Goal: Information Seeking & Learning: Learn about a topic

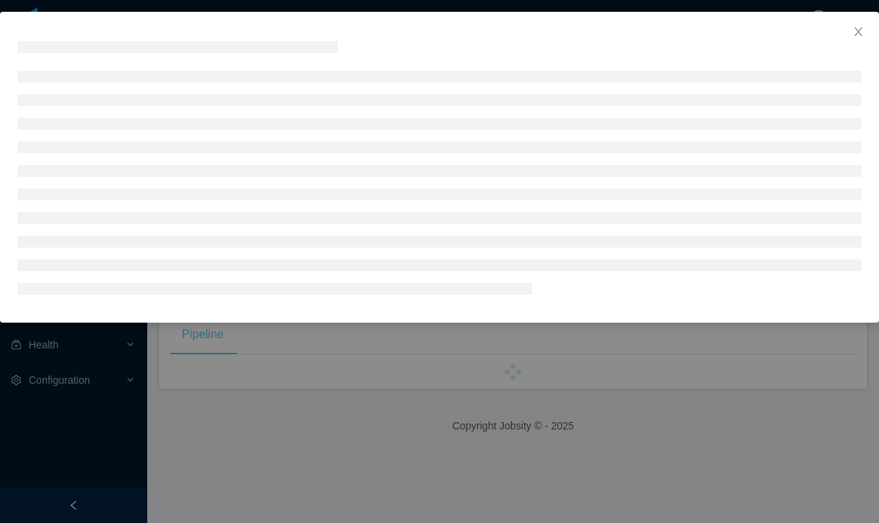
scroll to position [59, 0]
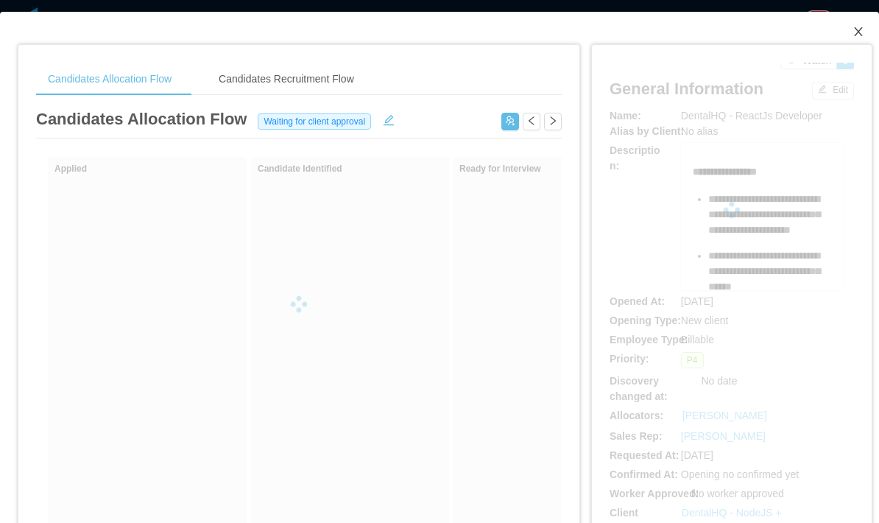
click at [854, 32] on icon "icon: close" at bounding box center [858, 32] width 12 height 12
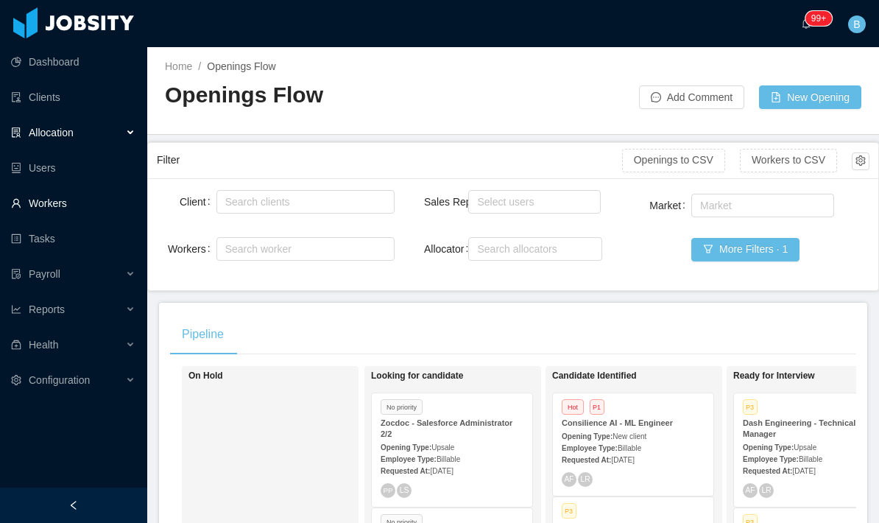
click at [37, 188] on link "Workers" at bounding box center [73, 202] width 124 height 29
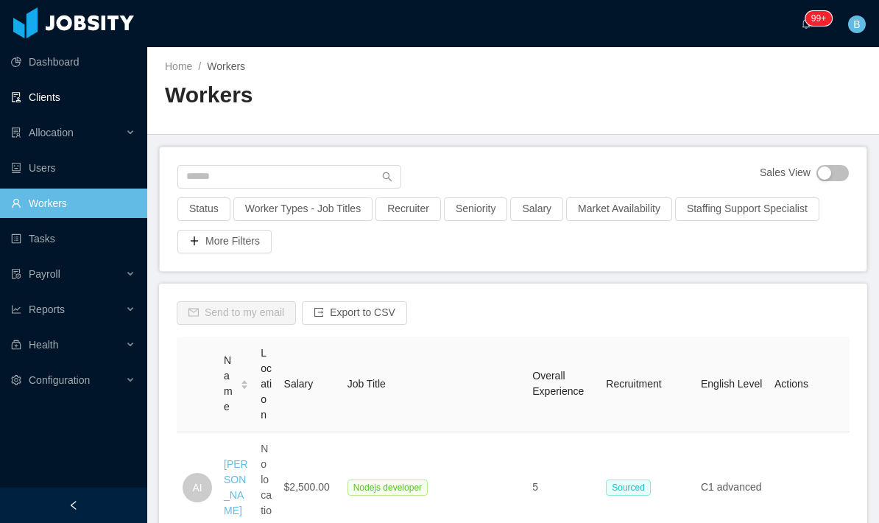
click at [75, 99] on link "Clients" at bounding box center [73, 96] width 124 height 29
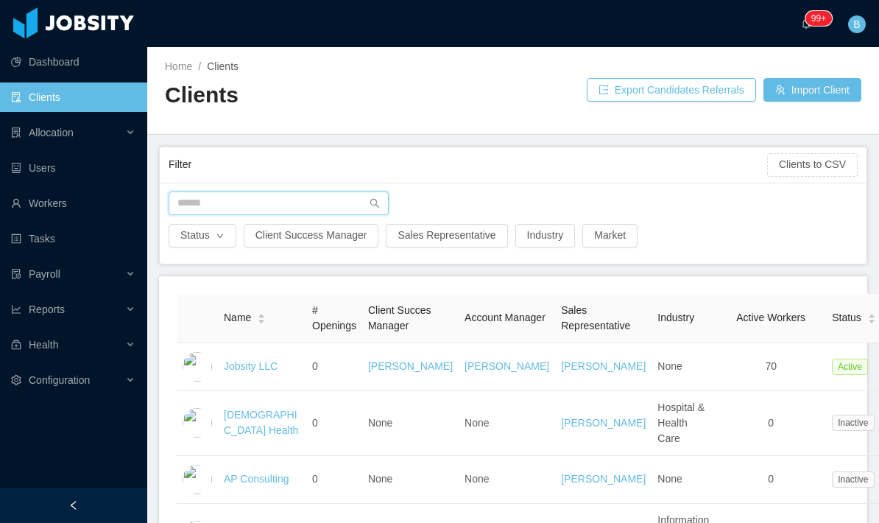
click at [340, 199] on input "text" at bounding box center [279, 203] width 220 height 24
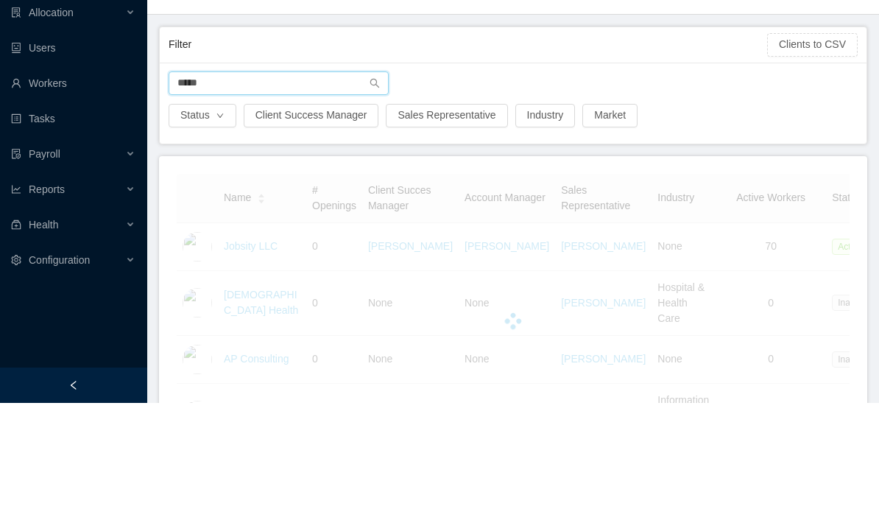
type input "*****"
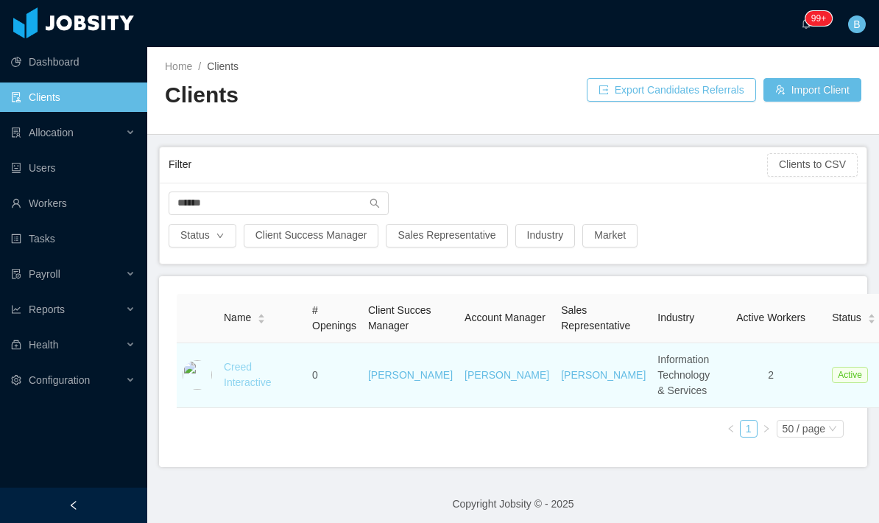
click at [261, 361] on link "Creed Interactive" at bounding box center [248, 374] width 48 height 27
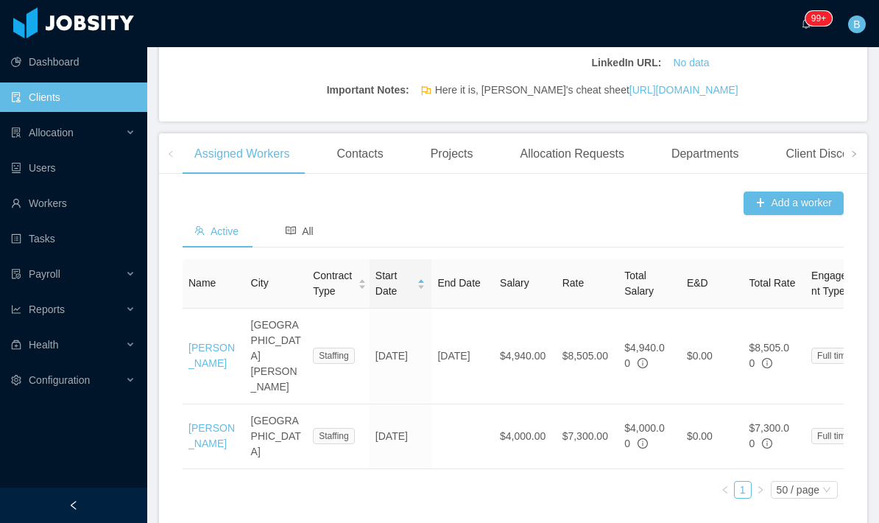
scroll to position [406, 0]
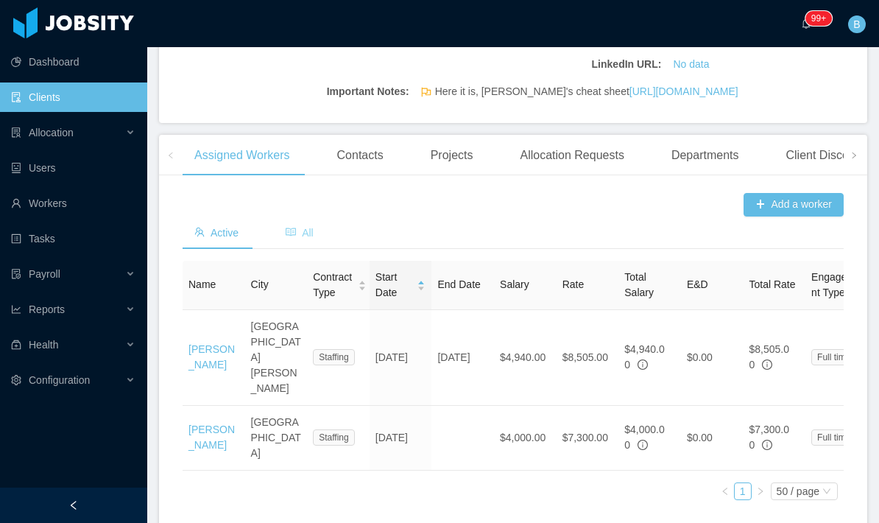
click at [310, 227] on span "All" at bounding box center [300, 233] width 28 height 12
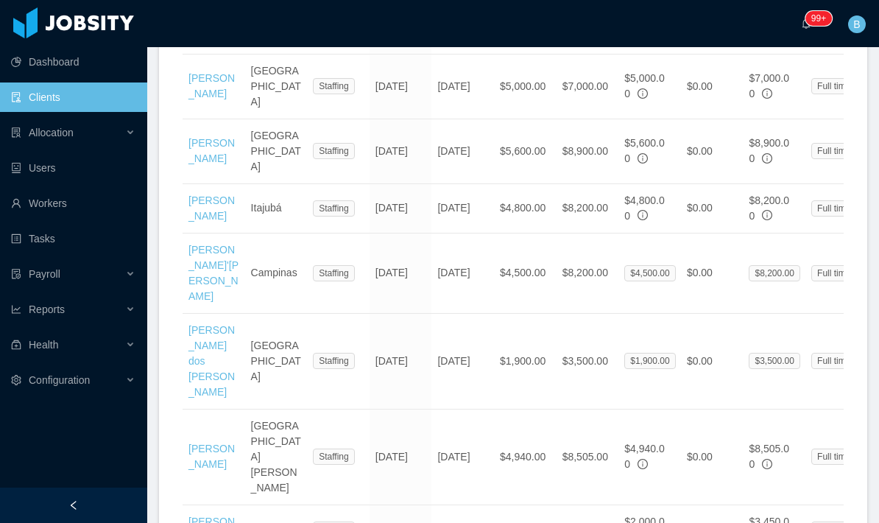
scroll to position [1192, 0]
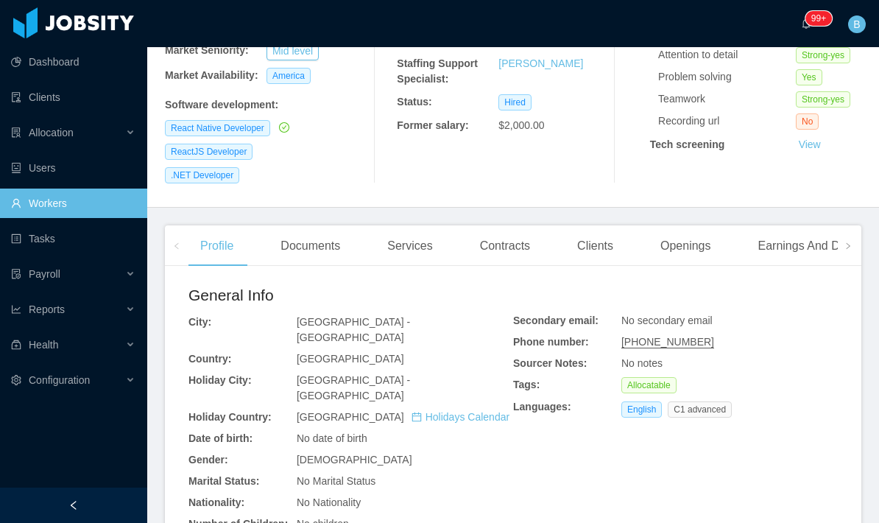
scroll to position [233, 0]
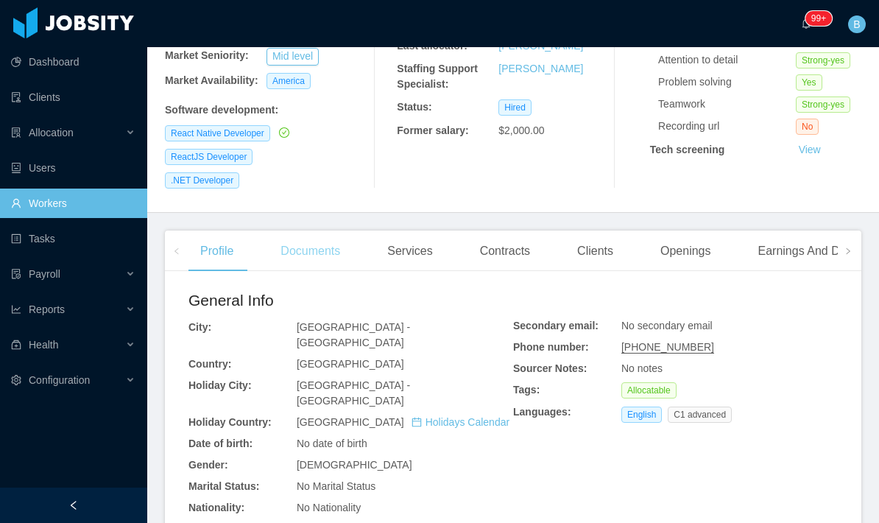
click at [322, 230] on div "Documents" at bounding box center [310, 250] width 83 height 41
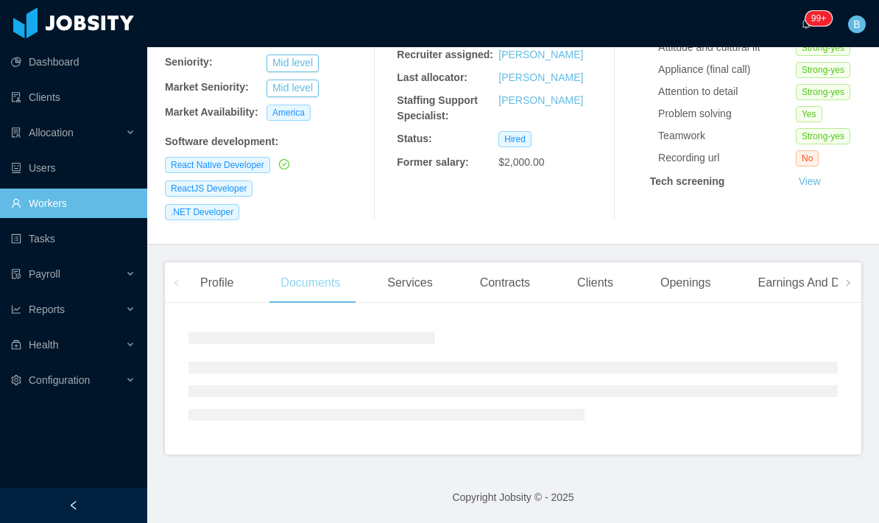
scroll to position [121, 0]
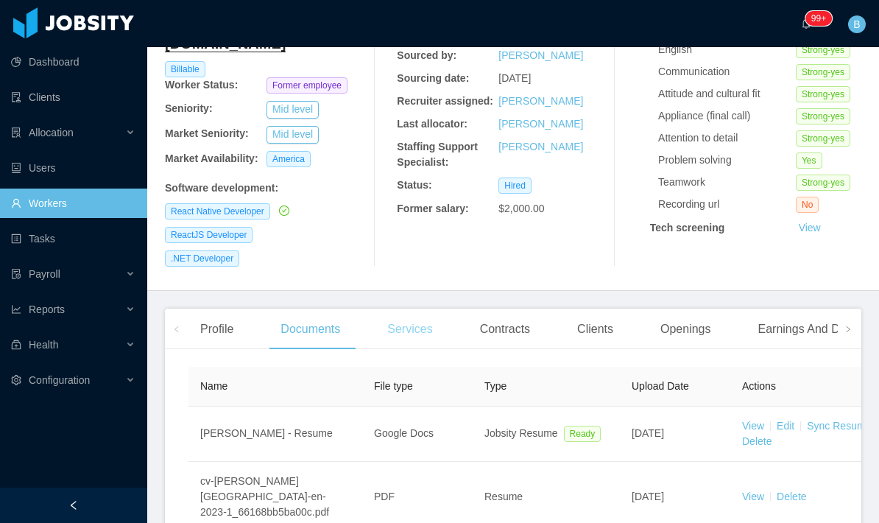
click at [430, 308] on div "Services" at bounding box center [409, 328] width 68 height 41
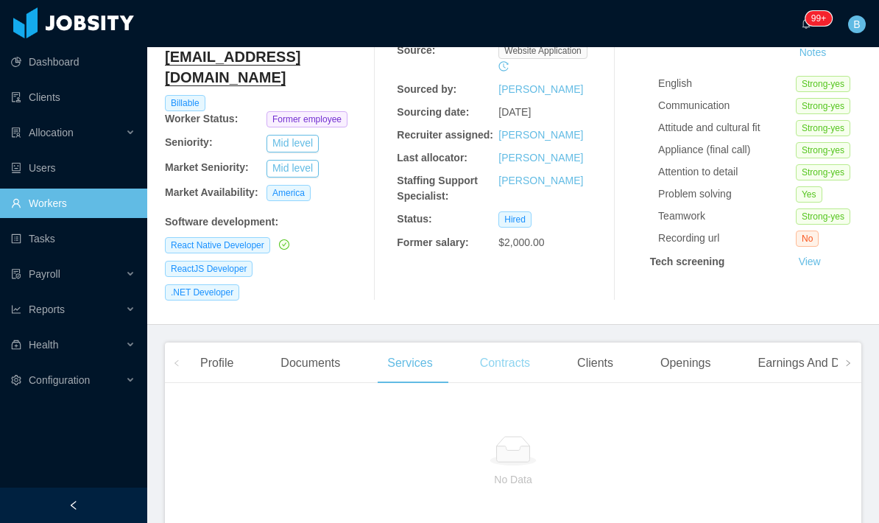
click at [512, 342] on div "Contracts" at bounding box center [505, 362] width 74 height 41
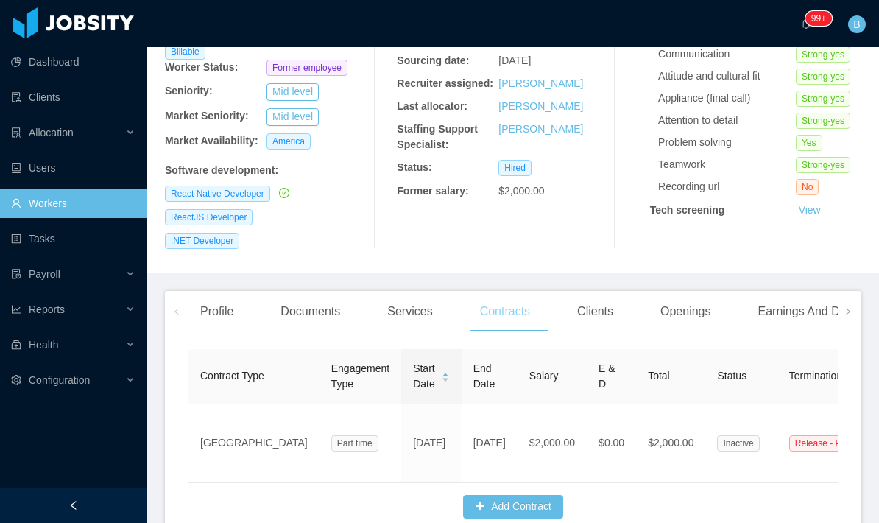
scroll to position [171, 0]
click at [593, 291] on div "Clients" at bounding box center [595, 311] width 60 height 41
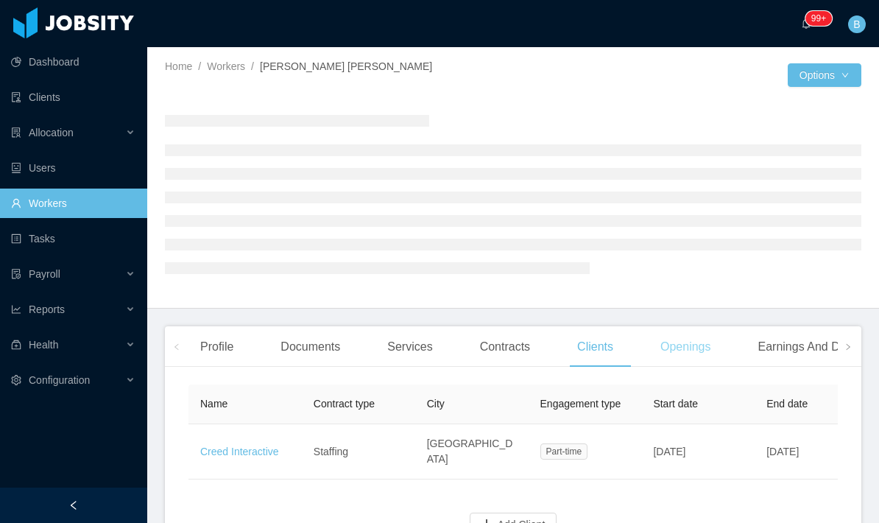
click at [688, 326] on div "Openings" at bounding box center [685, 346] width 74 height 41
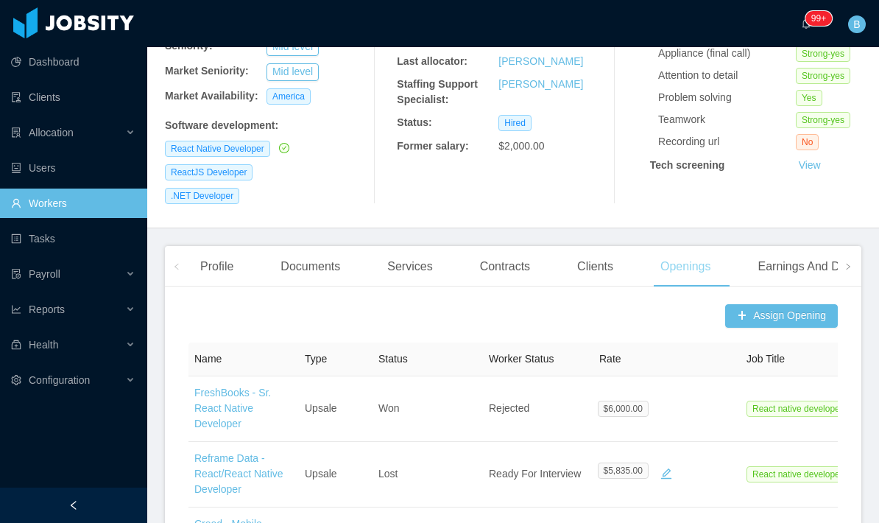
scroll to position [211, 0]
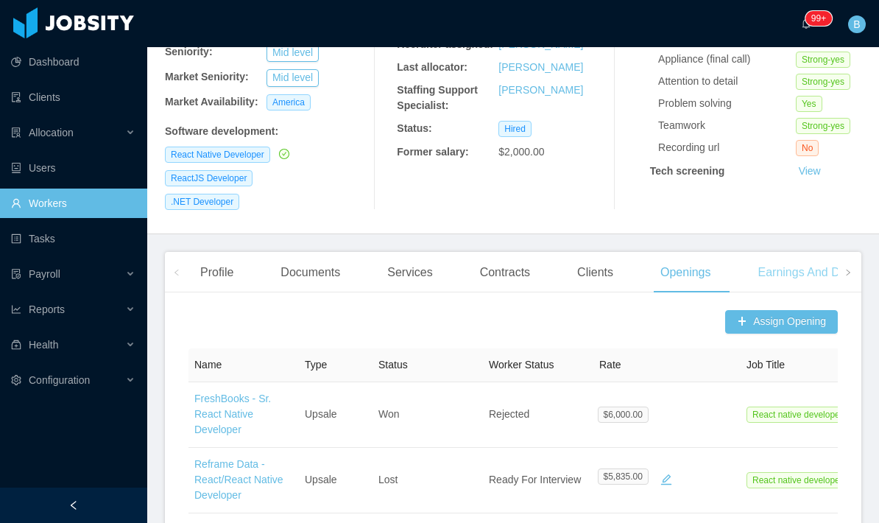
click at [801, 252] on div "Earnings And Discounts" at bounding box center [820, 272] width 149 height 41
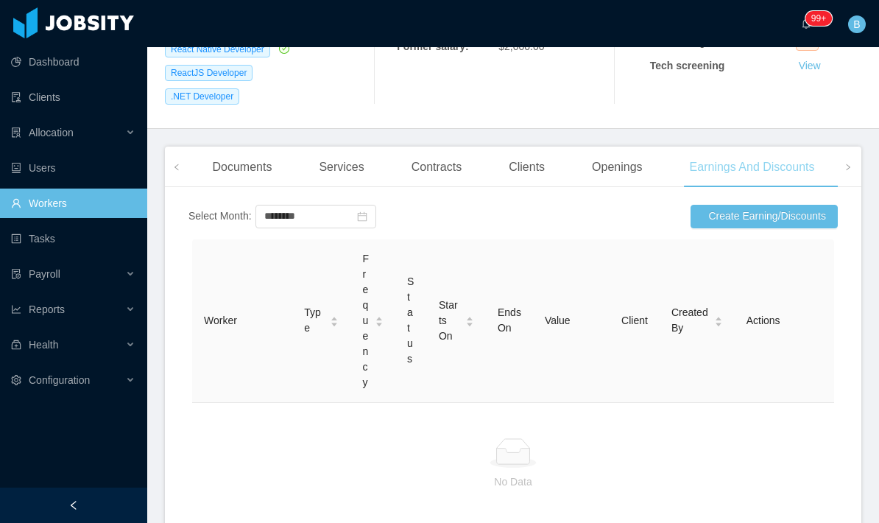
scroll to position [308, 0]
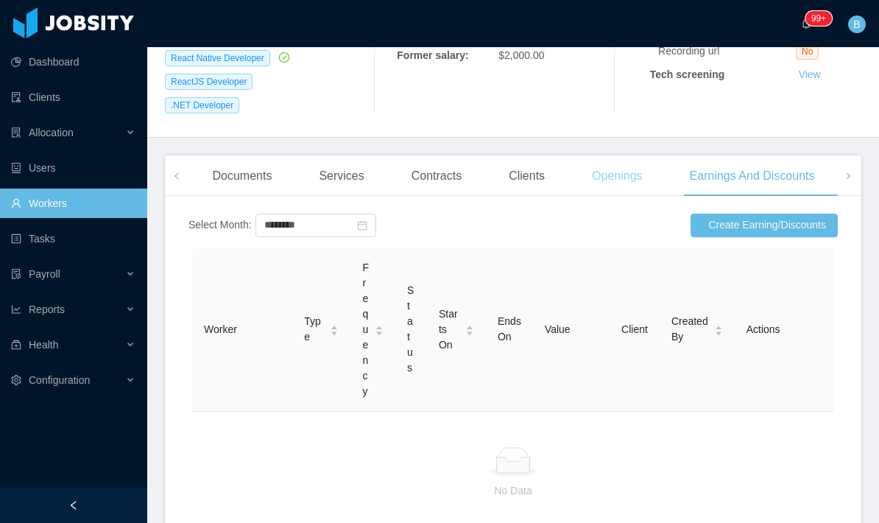
click at [644, 155] on div "Openings" at bounding box center [617, 175] width 74 height 41
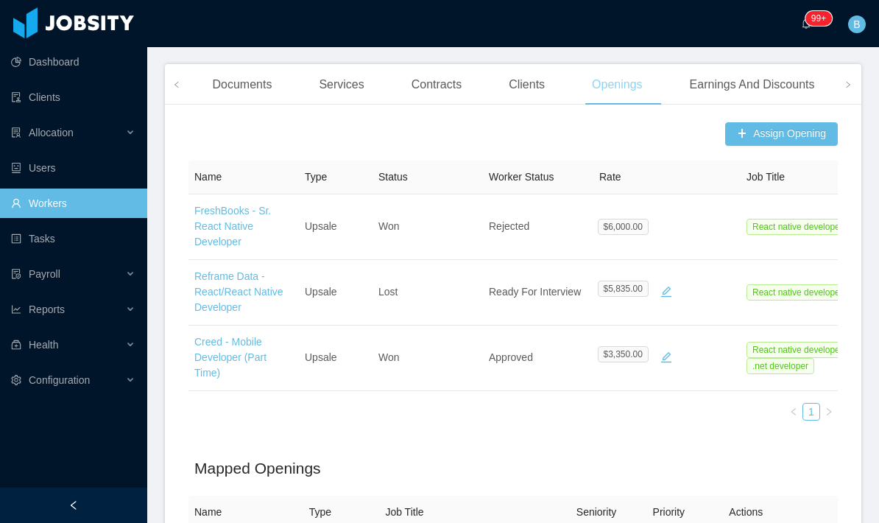
scroll to position [397, 0]
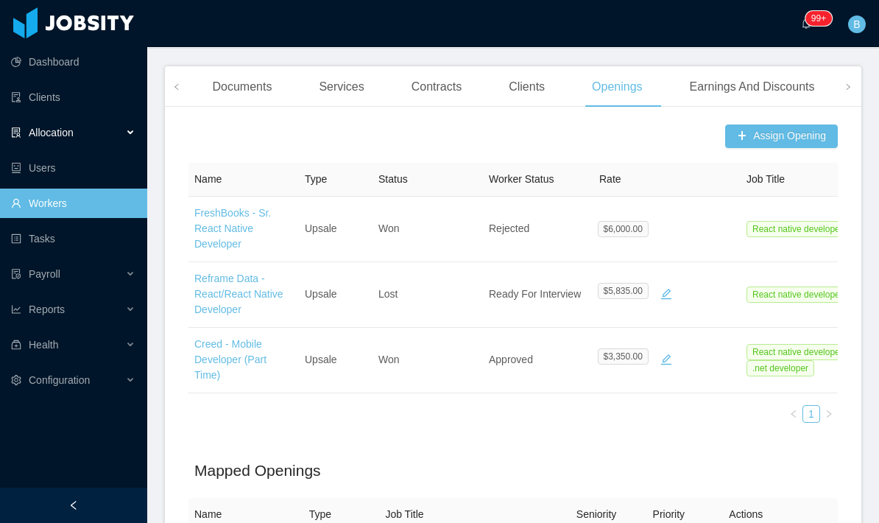
click at [82, 118] on div "Allocation" at bounding box center [73, 132] width 147 height 29
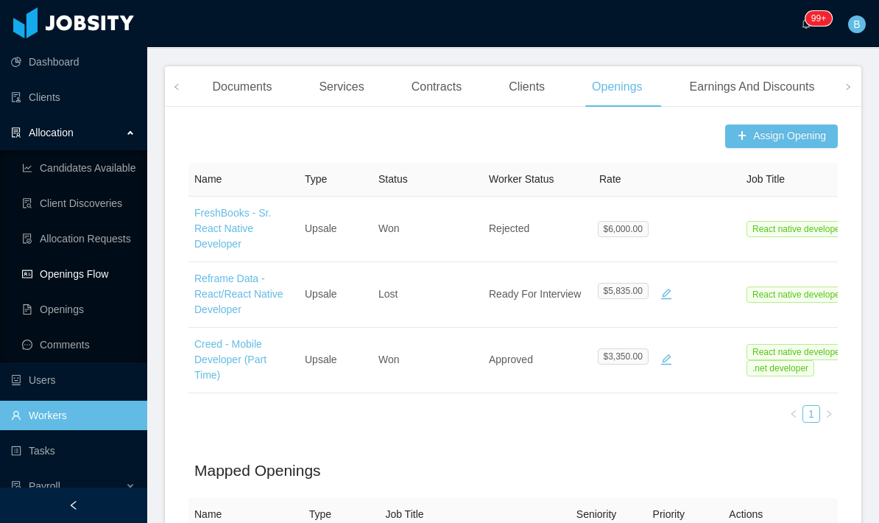
click at [85, 259] on link "Openings Flow" at bounding box center [78, 273] width 113 height 29
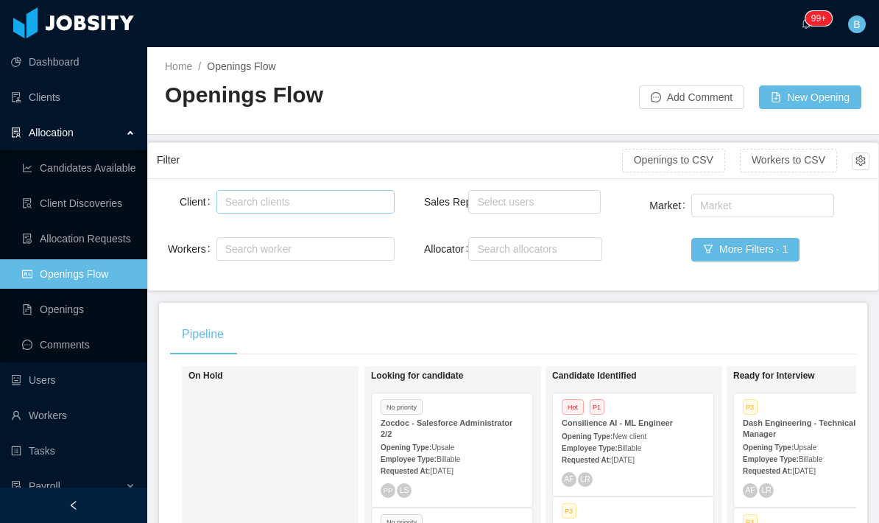
click at [320, 190] on div "Search clients" at bounding box center [305, 202] width 178 height 24
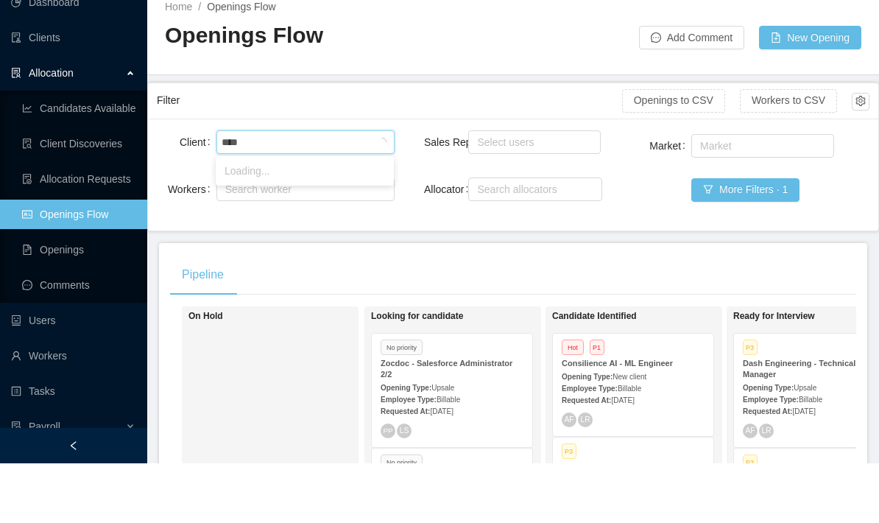
type input "*****"
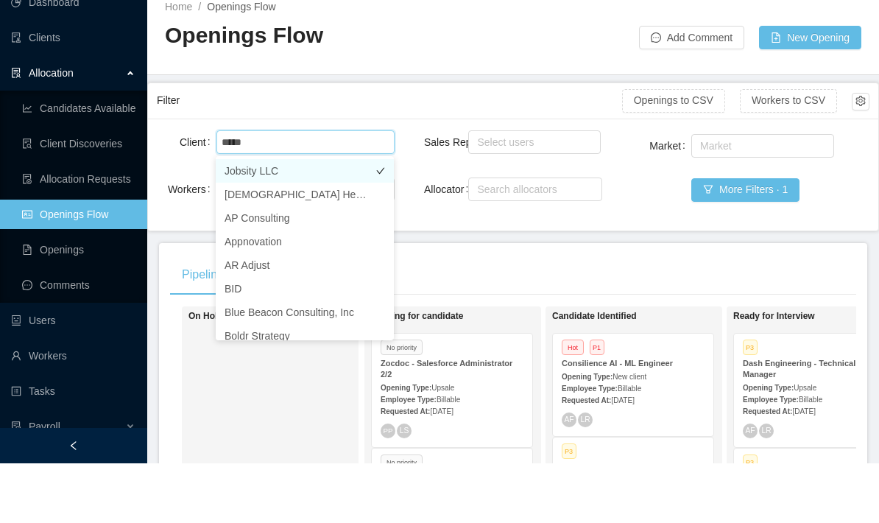
click at [288, 219] on li "Jobsity LLC" at bounding box center [305, 231] width 178 height 24
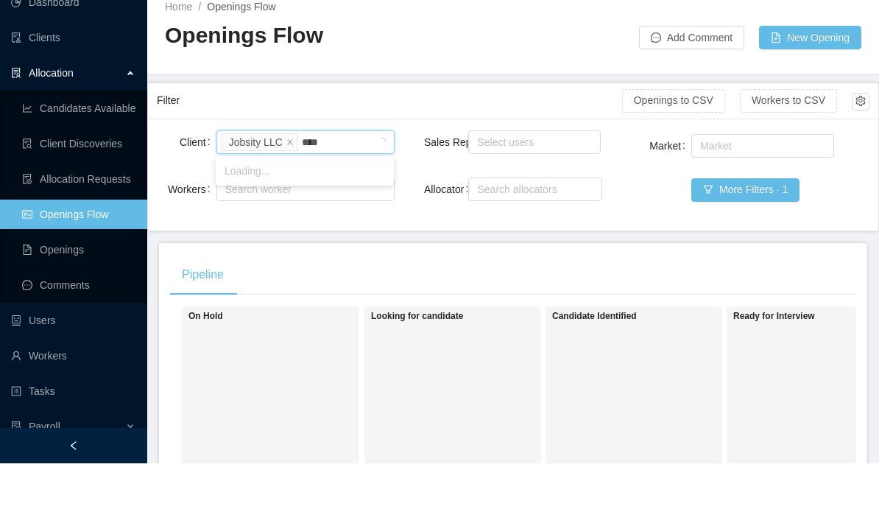
type input "*****"
click at [312, 219] on li "Creed Interactive" at bounding box center [305, 231] width 178 height 24
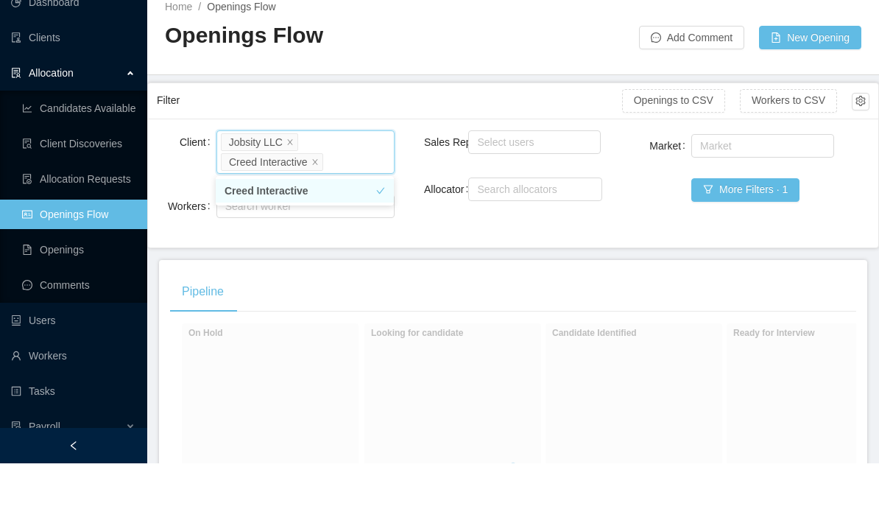
click at [312, 190] on div "Search clients Jobsity LLC Creed Interactive" at bounding box center [305, 211] width 178 height 43
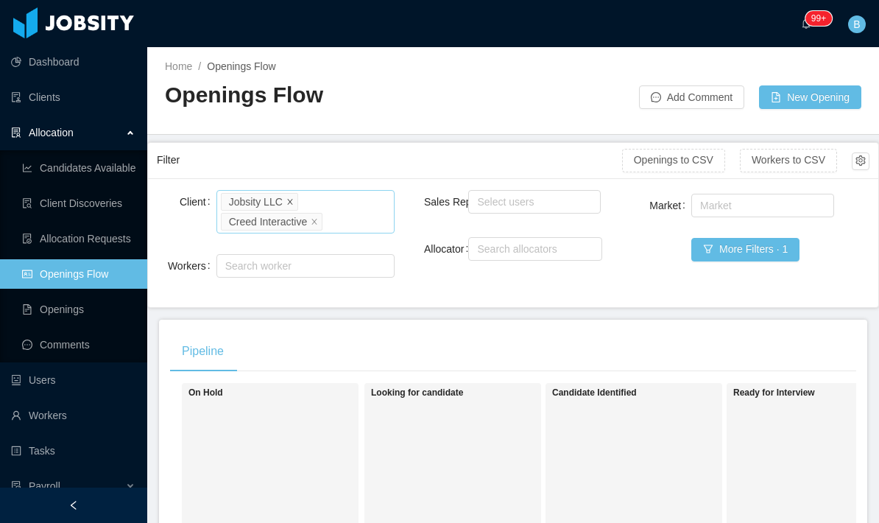
click at [291, 194] on span at bounding box center [289, 200] width 7 height 13
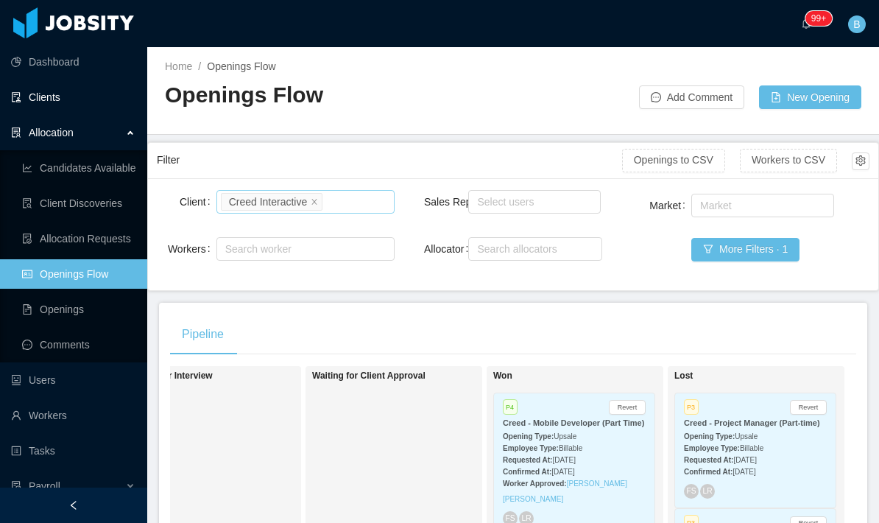
click at [52, 85] on link "Clients" at bounding box center [73, 96] width 124 height 29
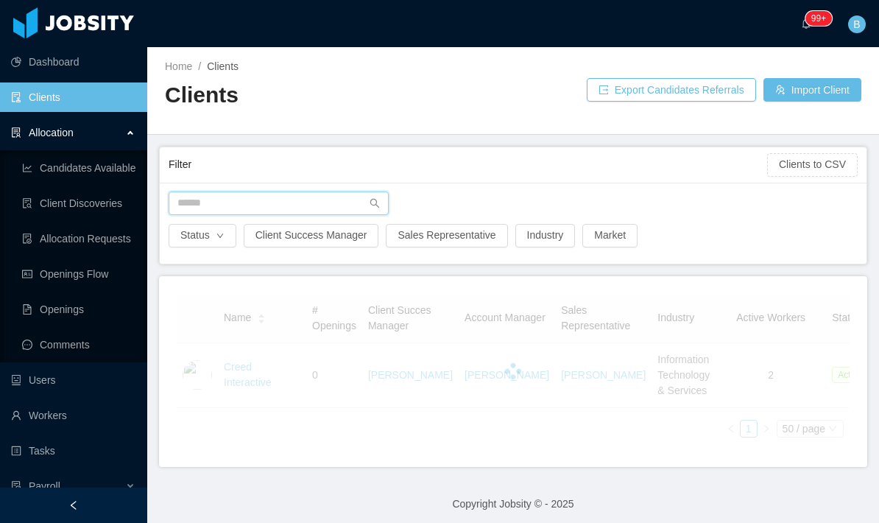
click at [280, 209] on input "text" at bounding box center [279, 203] width 220 height 24
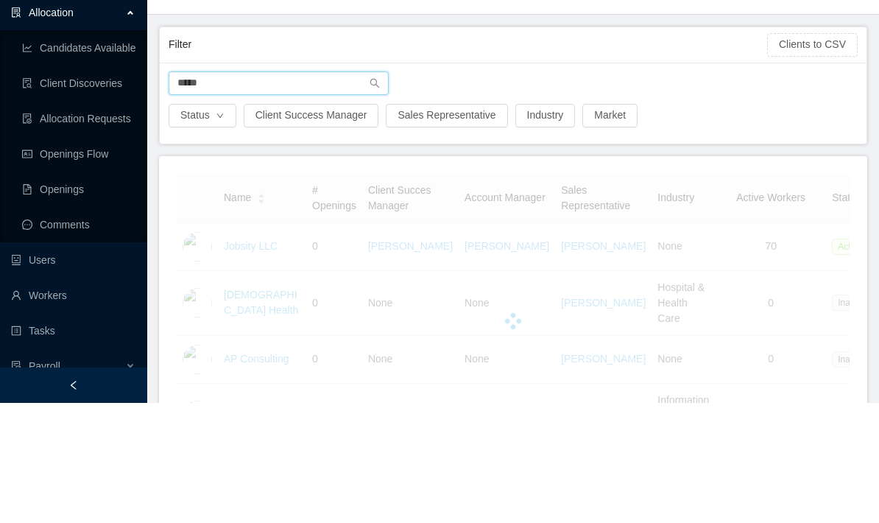
type input "*****"
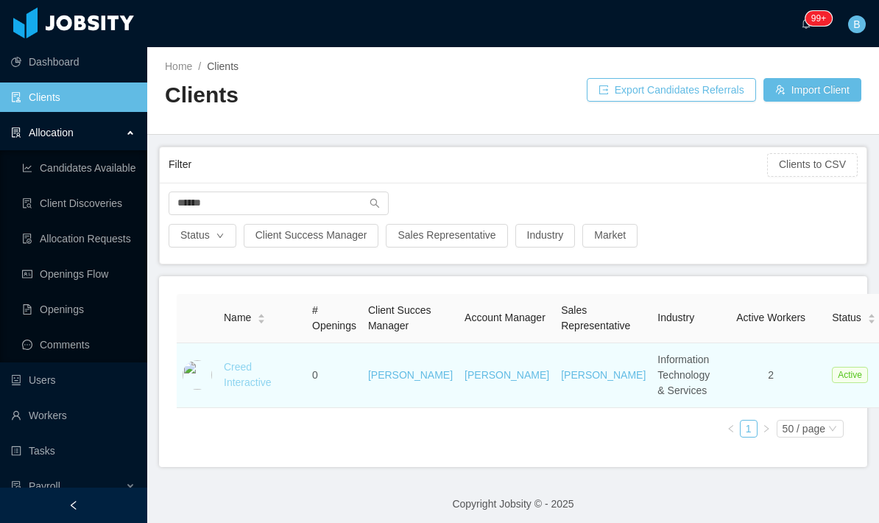
click at [241, 361] on link "Creed Interactive" at bounding box center [248, 374] width 48 height 27
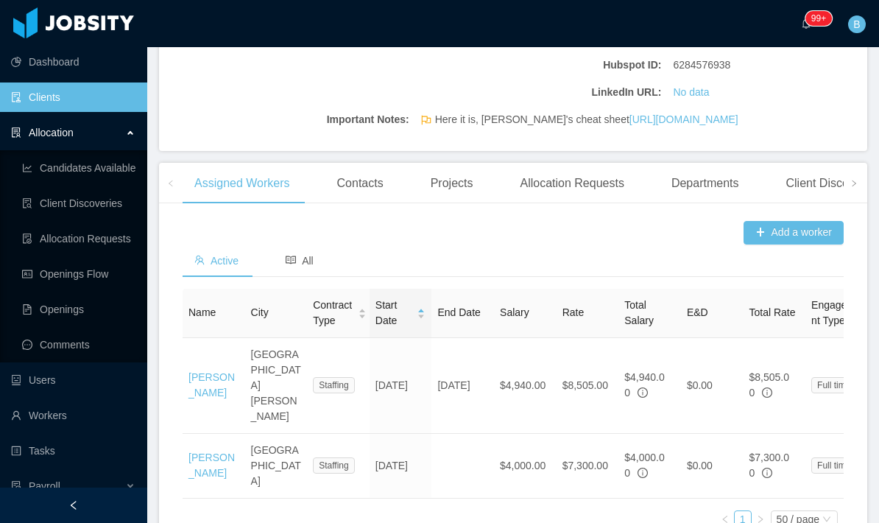
scroll to position [389, 0]
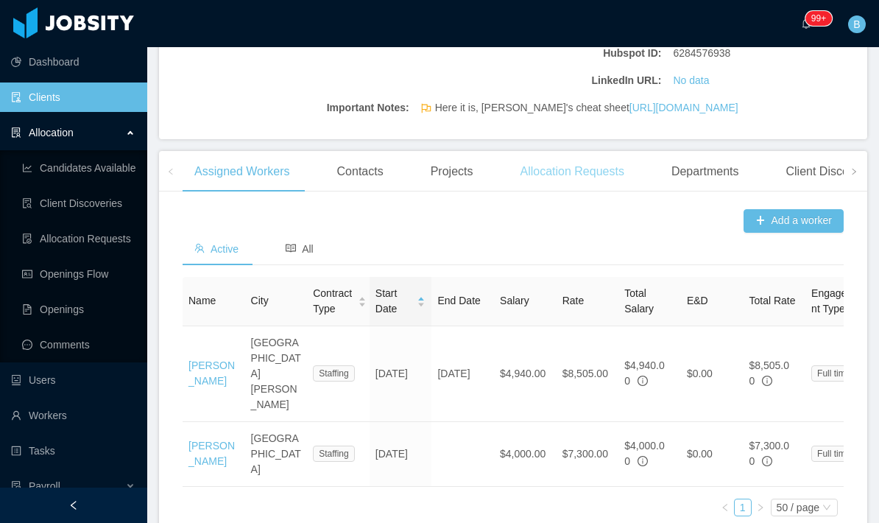
click at [584, 151] on div "Allocation Requests" at bounding box center [571, 171] width 127 height 41
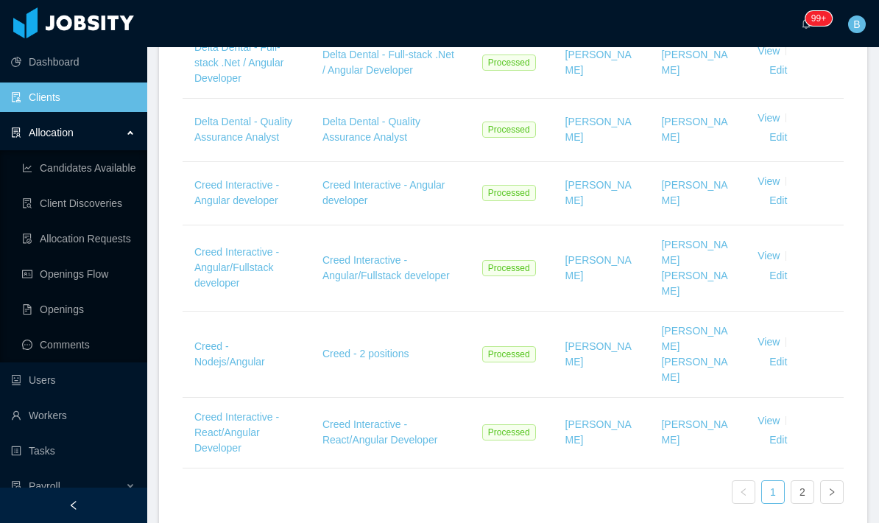
scroll to position [929, 0]
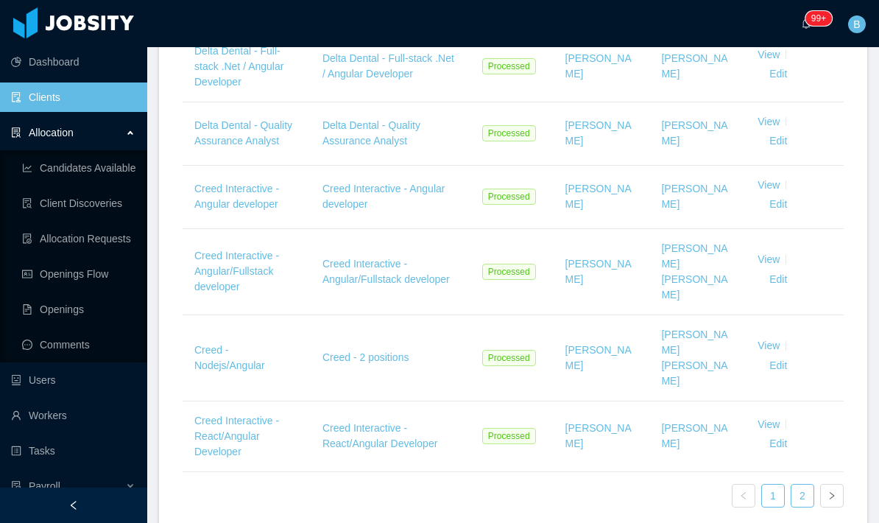
click at [795, 484] on link "2" at bounding box center [802, 495] width 22 height 22
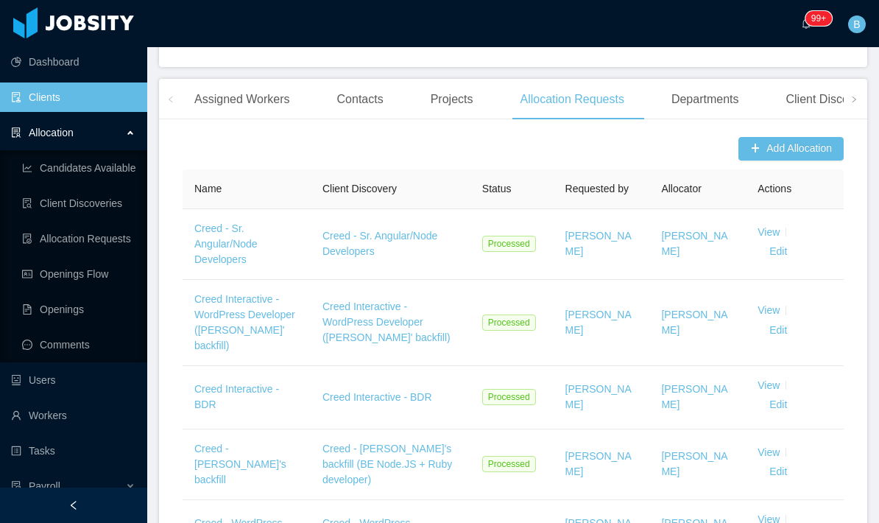
scroll to position [462, 0]
click at [269, 78] on div "Assigned Workers" at bounding box center [242, 98] width 119 height 41
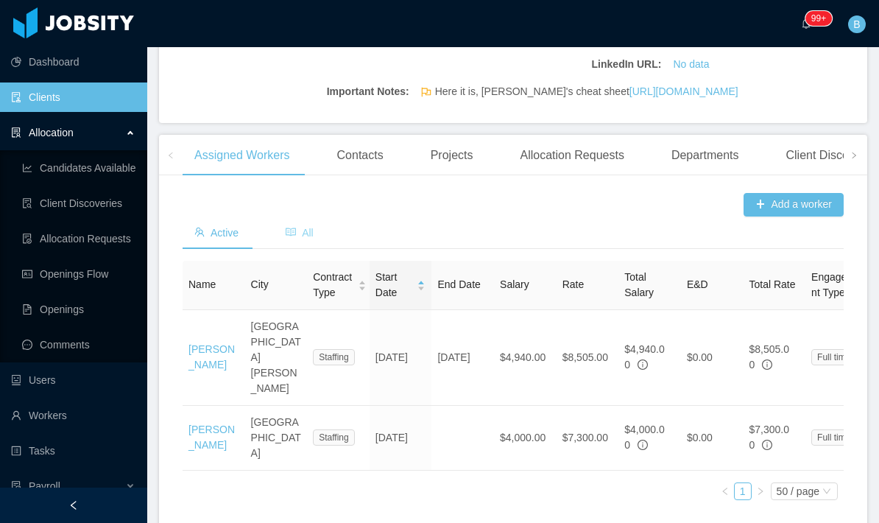
click at [295, 227] on icon "icon: read" at bounding box center [291, 232] width 10 height 10
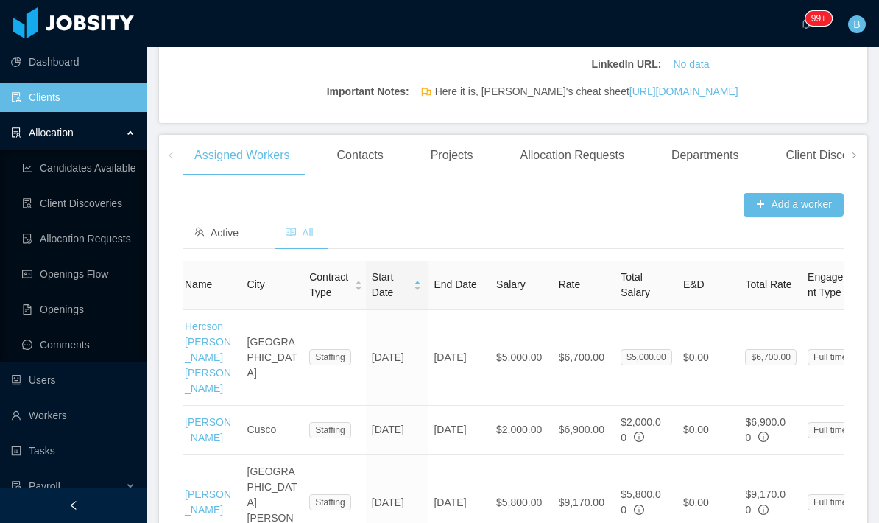
scroll to position [0, 5]
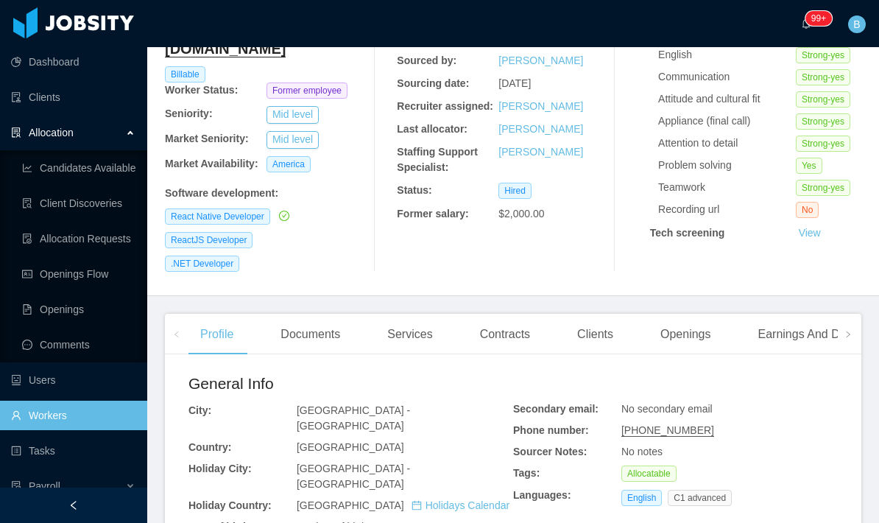
scroll to position [166, 0]
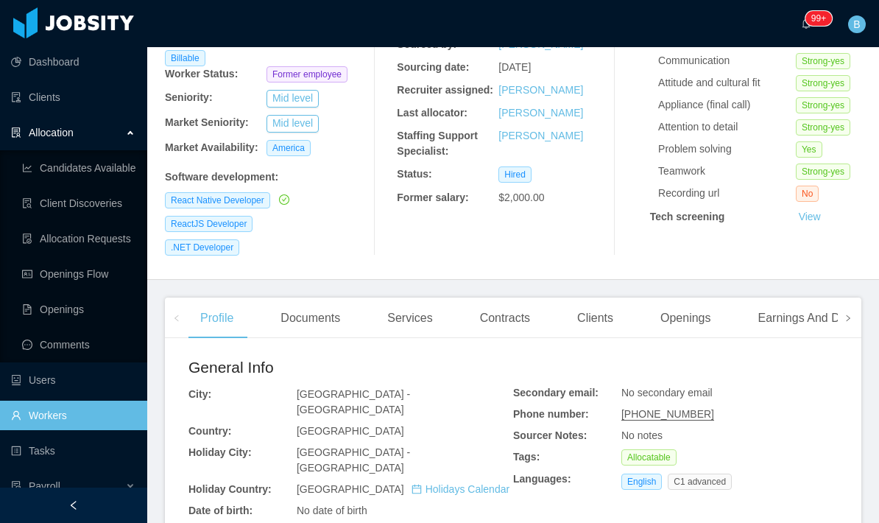
click at [846, 314] on icon "icon: right" at bounding box center [847, 317] width 7 height 7
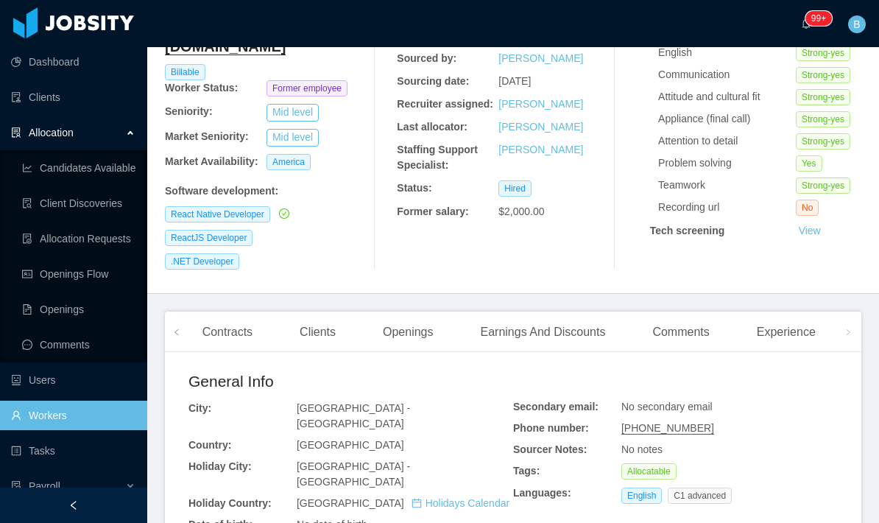
scroll to position [178, 0]
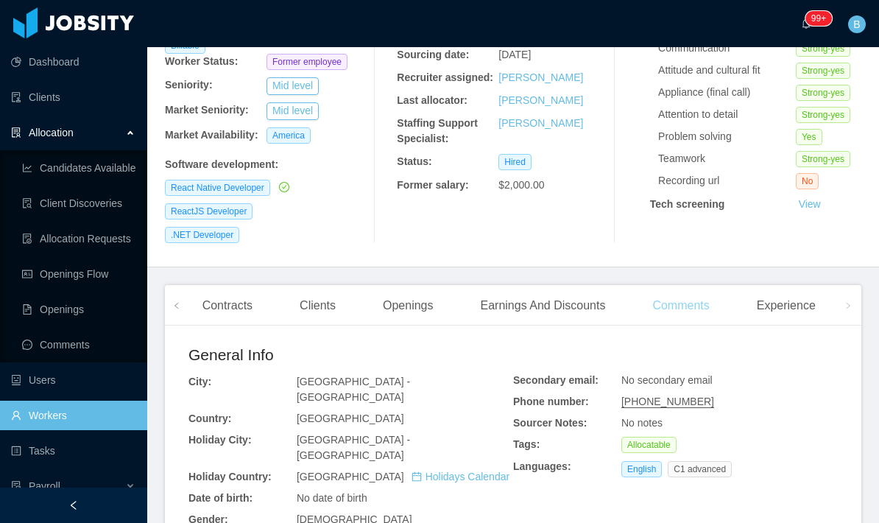
click at [699, 285] on div "Comments" at bounding box center [680, 305] width 80 height 41
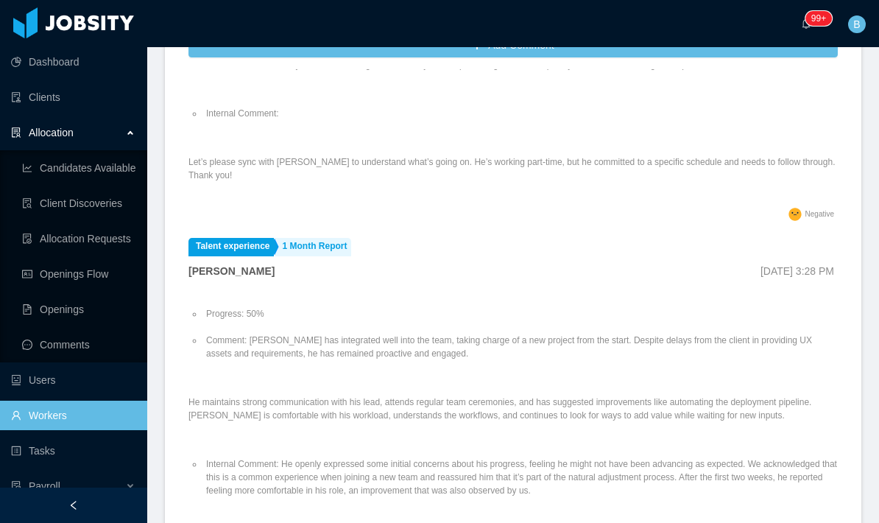
scroll to position [775, 0]
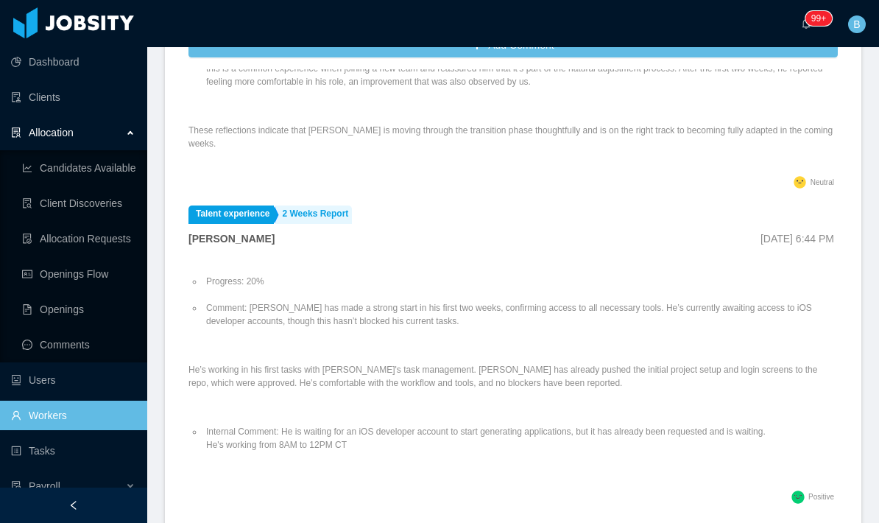
scroll to position [1145, 0]
